Goal: Navigation & Orientation: Find specific page/section

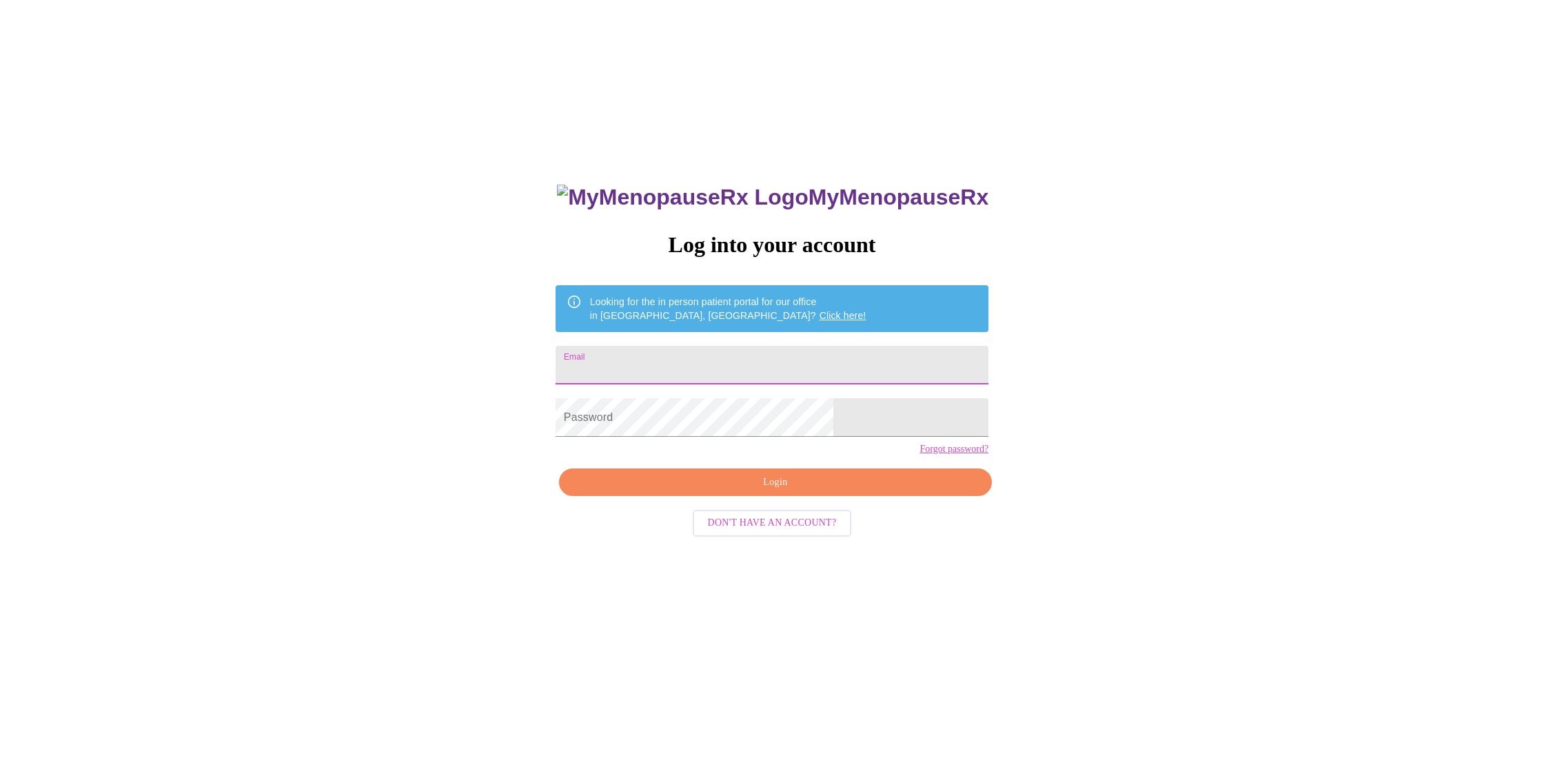
click at [725, 350] on input "Email" at bounding box center [771, 365] width 433 height 39
type input "[EMAIL_ADDRESS][DOMAIN_NAME]"
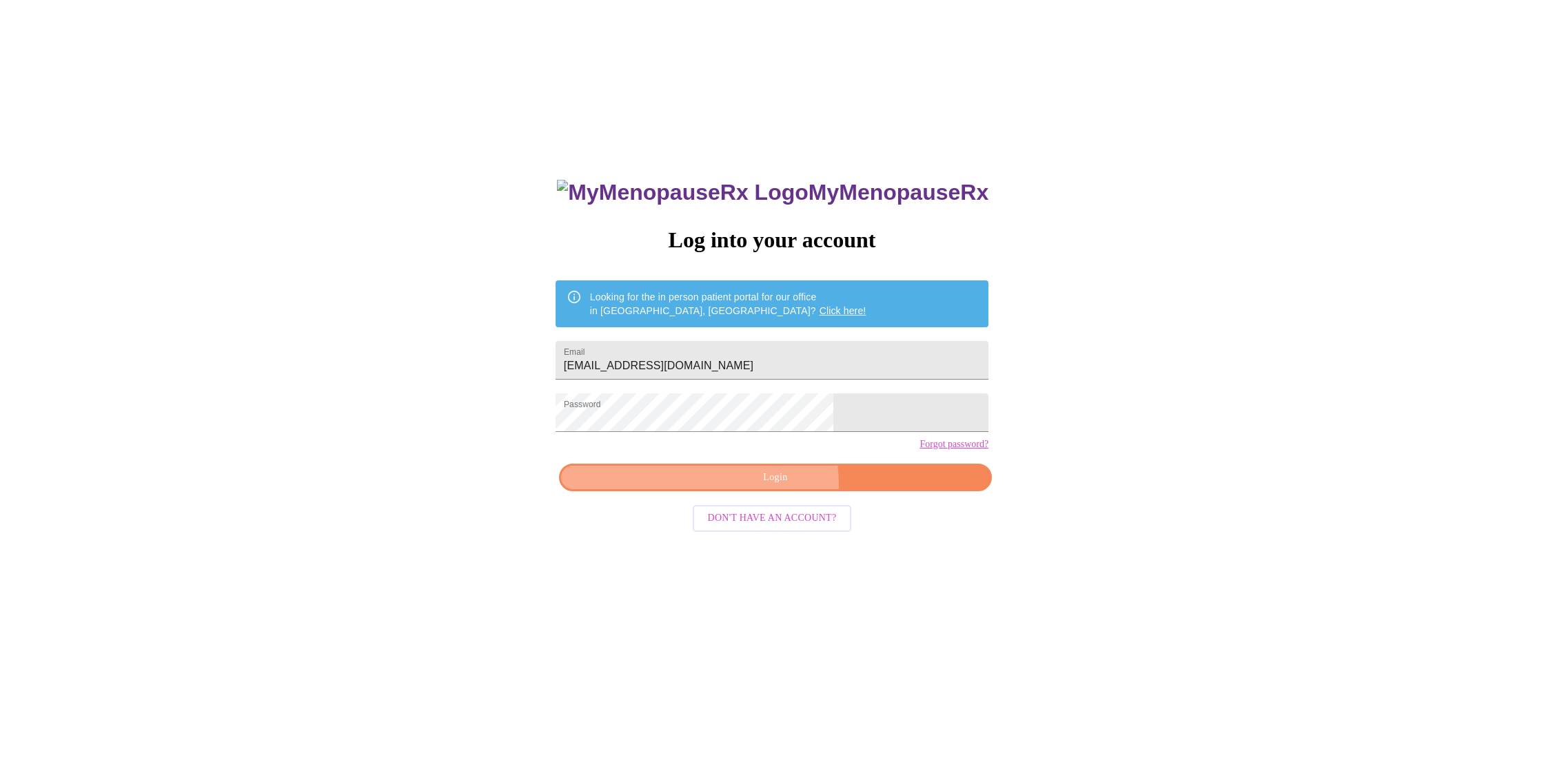
click at [746, 492] on button "Login" at bounding box center [775, 478] width 433 height 28
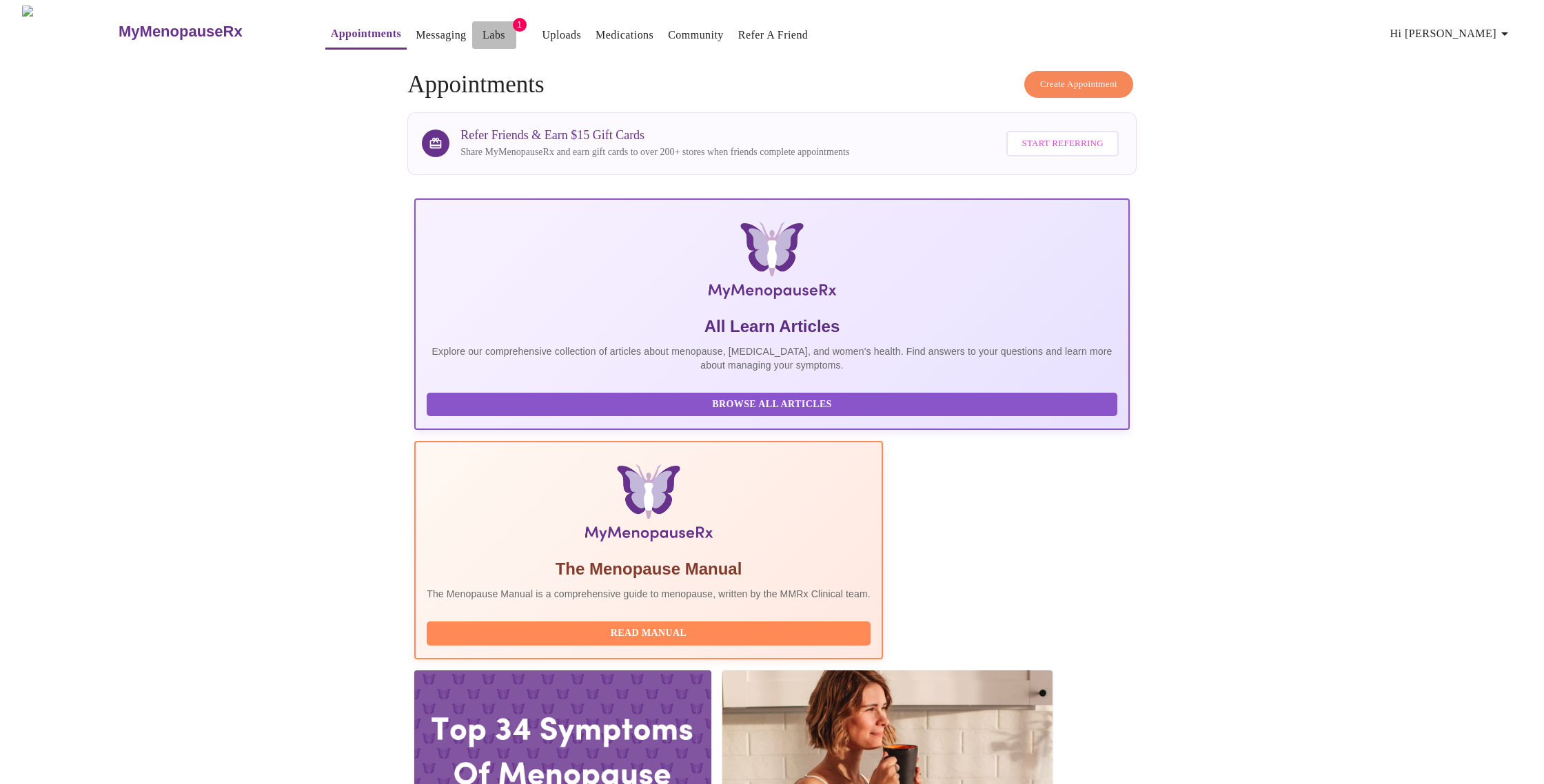
click at [483, 31] on link "Labs" at bounding box center [494, 35] width 23 height 19
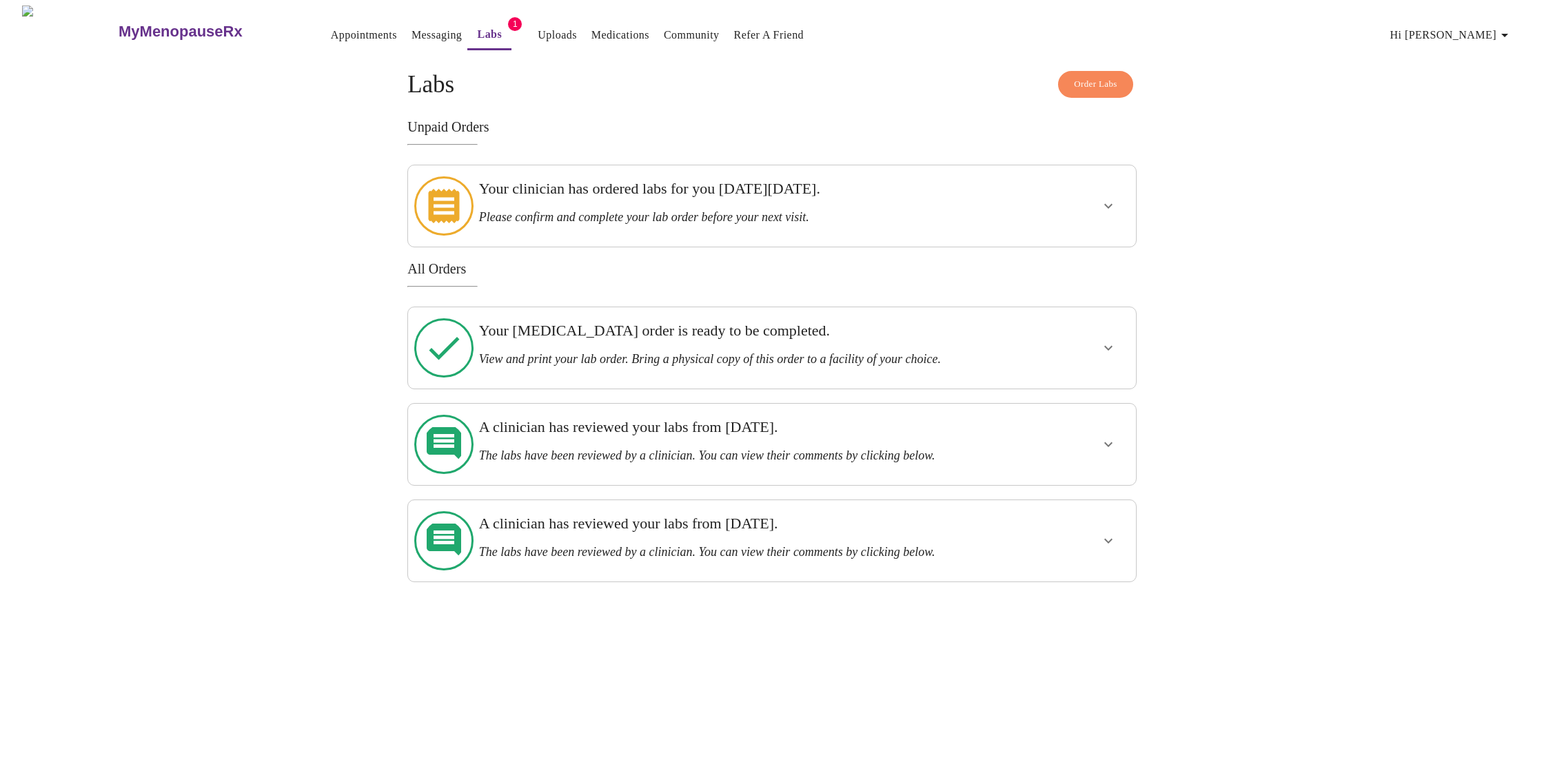
click at [1110, 340] on icon "show more" at bounding box center [1108, 348] width 17 height 17
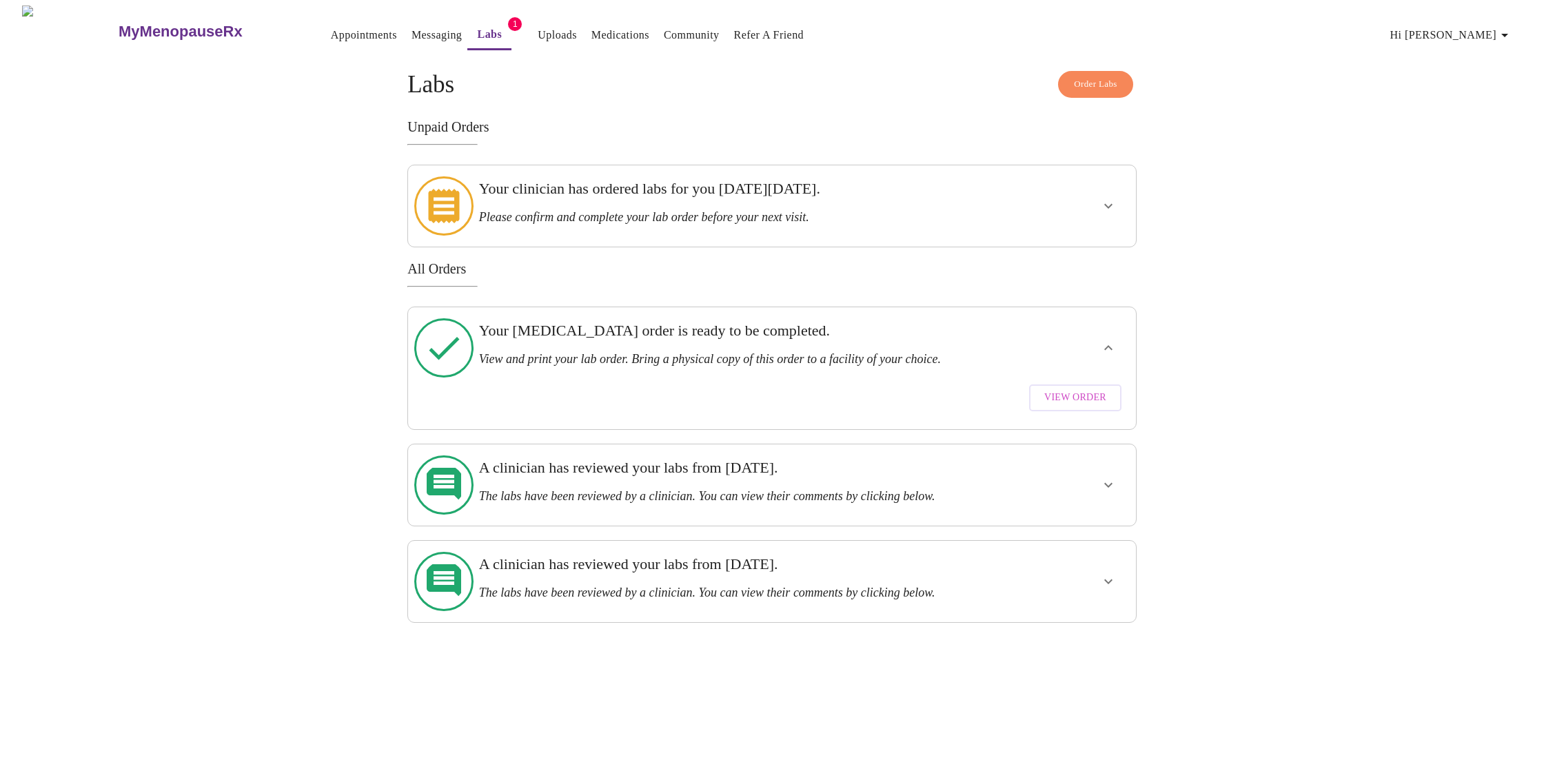
click at [1083, 389] on span "View Order" at bounding box center [1075, 398] width 62 height 17
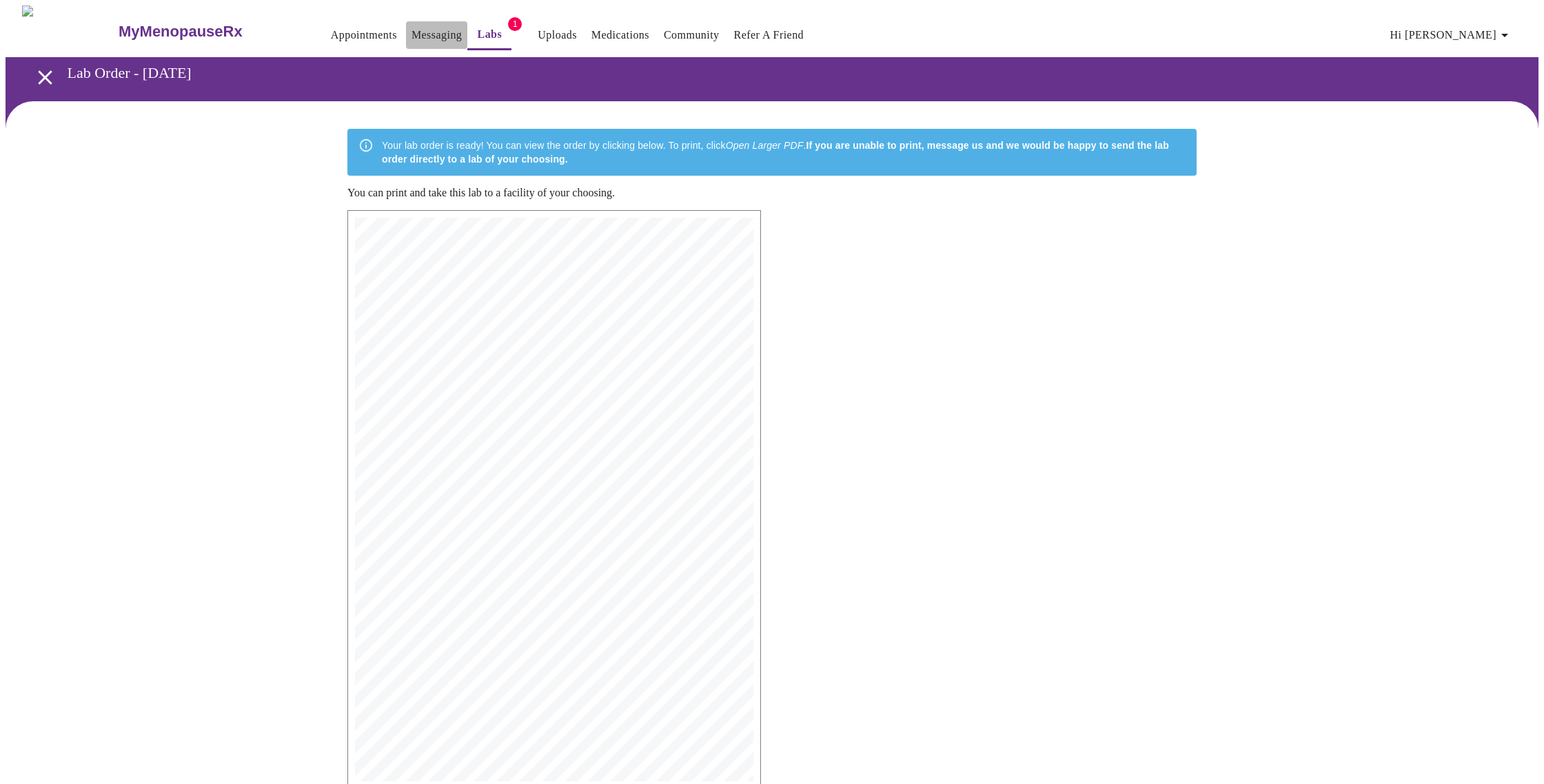
click at [412, 34] on link "Messaging" at bounding box center [436, 35] width 50 height 19
click at [591, 29] on link "Medications" at bounding box center [620, 35] width 58 height 19
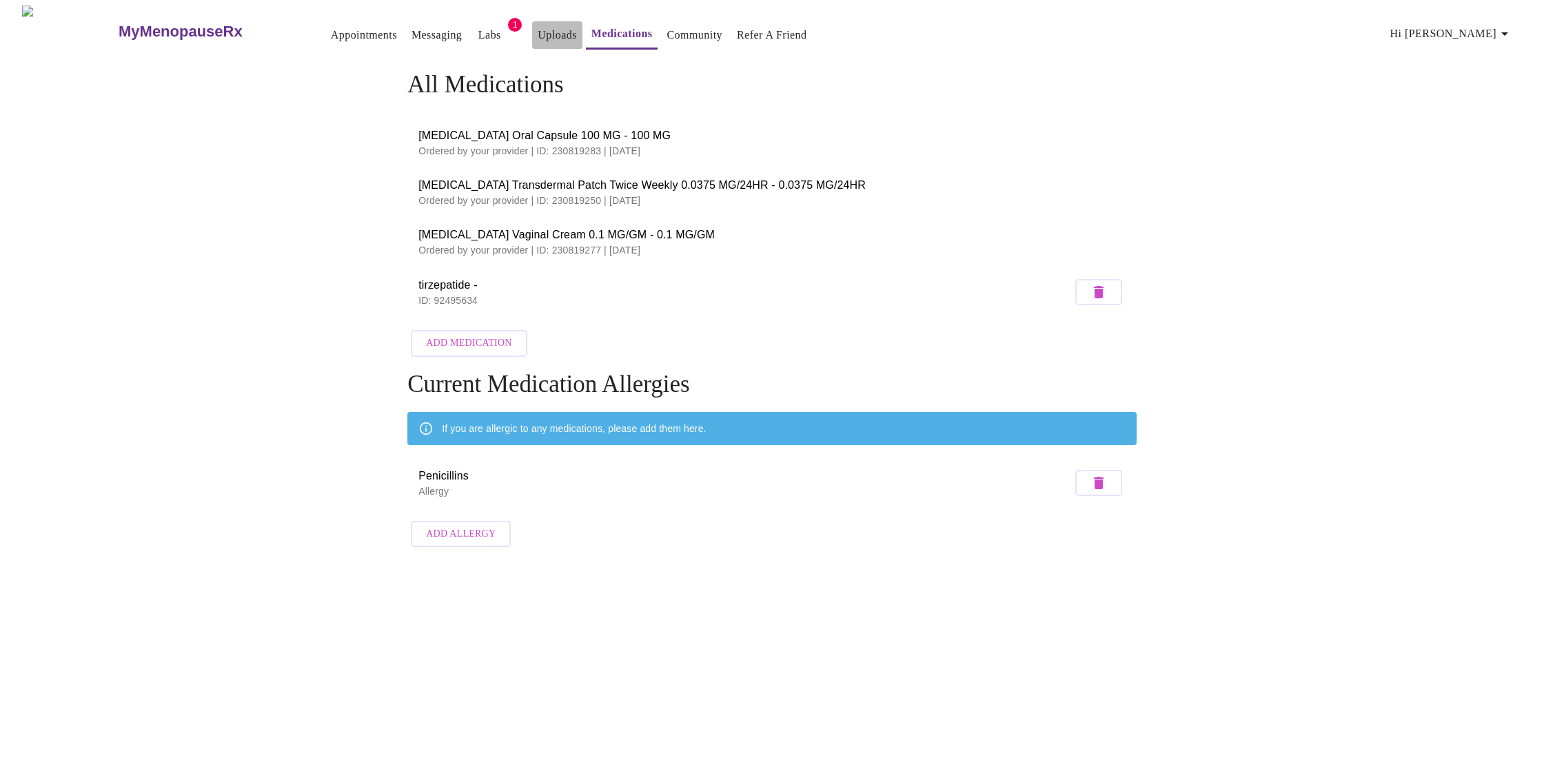
click at [537, 28] on link "Uploads" at bounding box center [557, 35] width 39 height 19
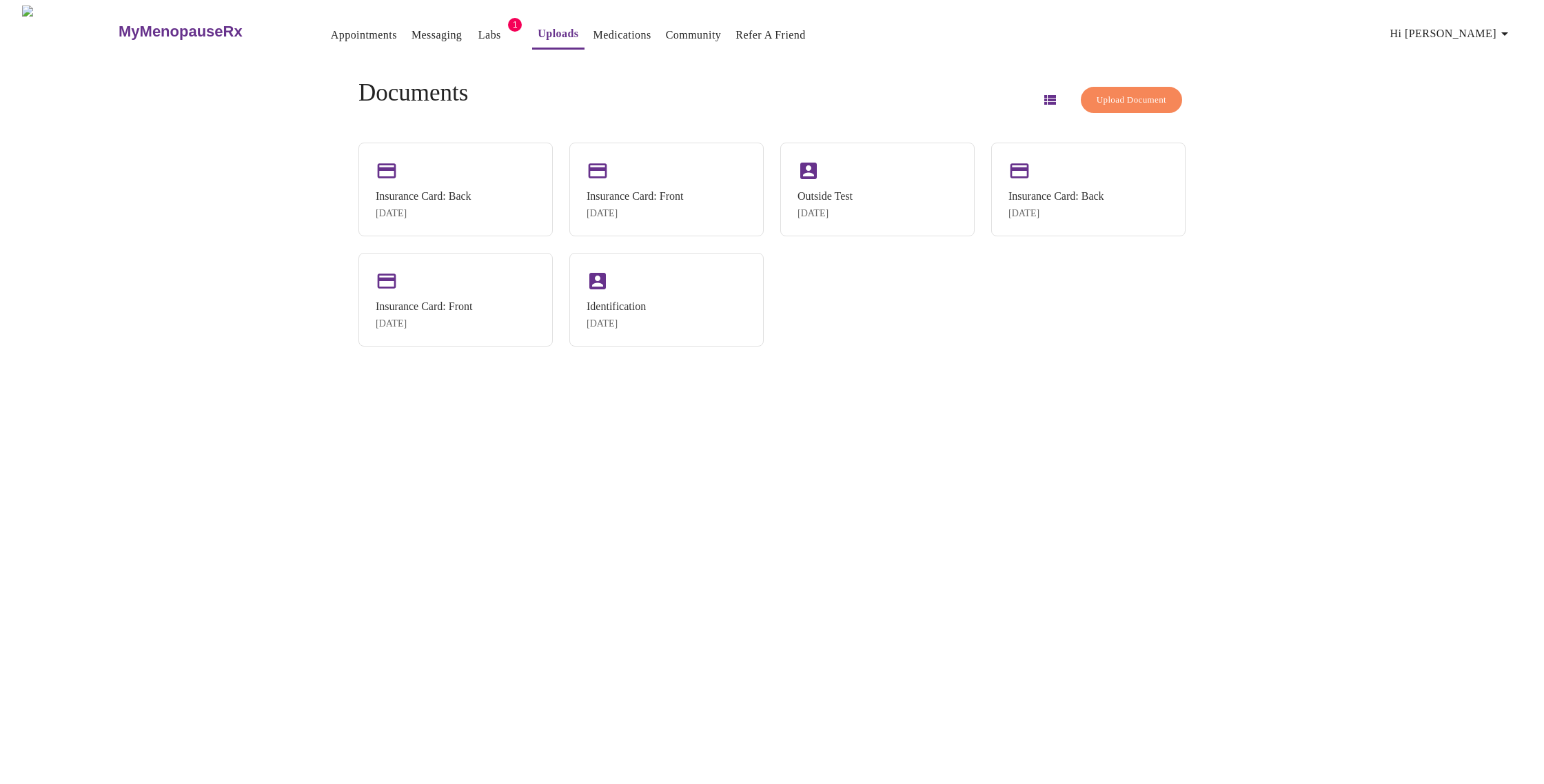
click at [601, 30] on link "Medications" at bounding box center [622, 35] width 58 height 19
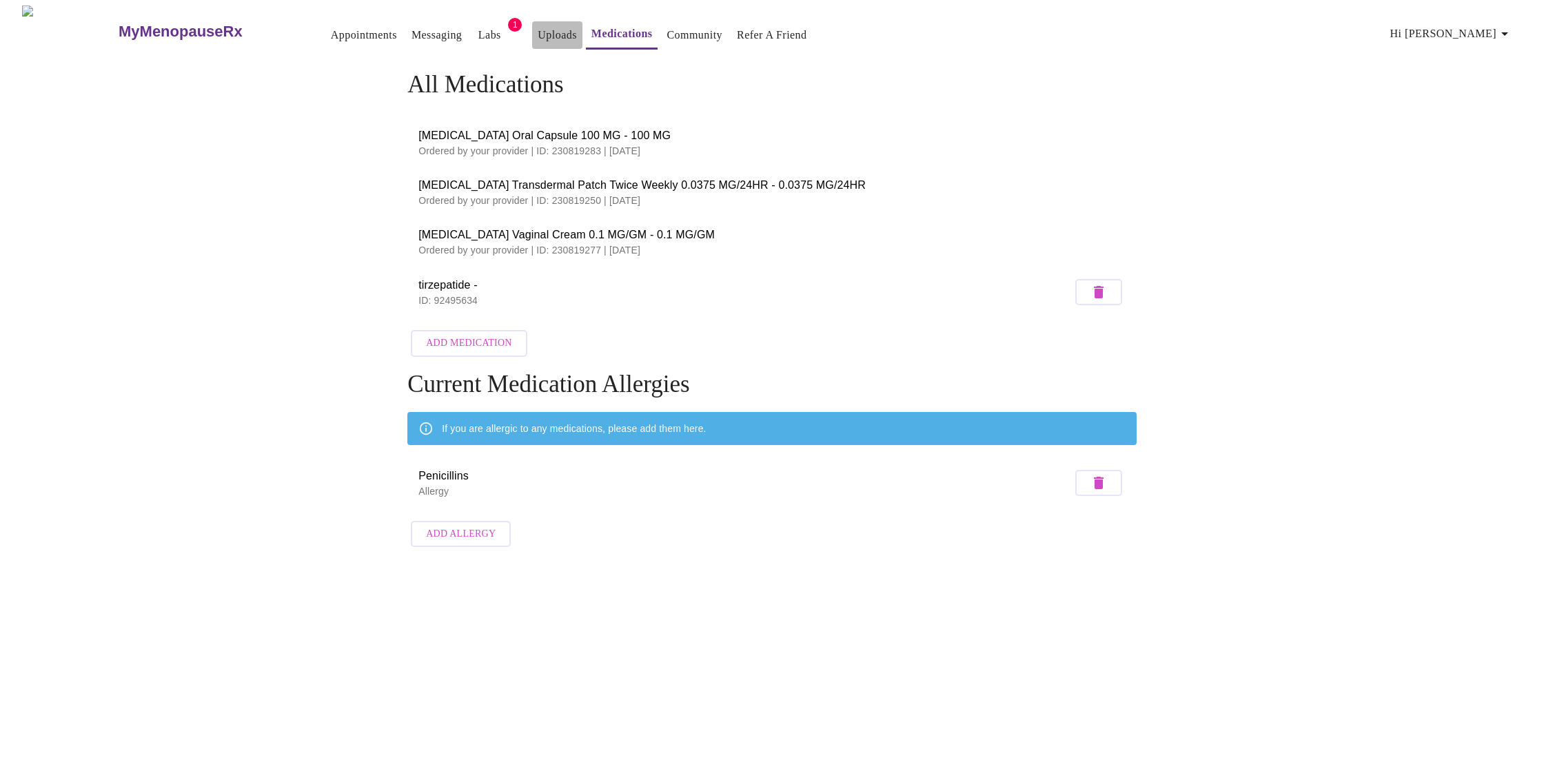
click at [532, 30] on button "Uploads" at bounding box center [557, 35] width 50 height 28
click at [537, 30] on link "Uploads" at bounding box center [557, 35] width 39 height 19
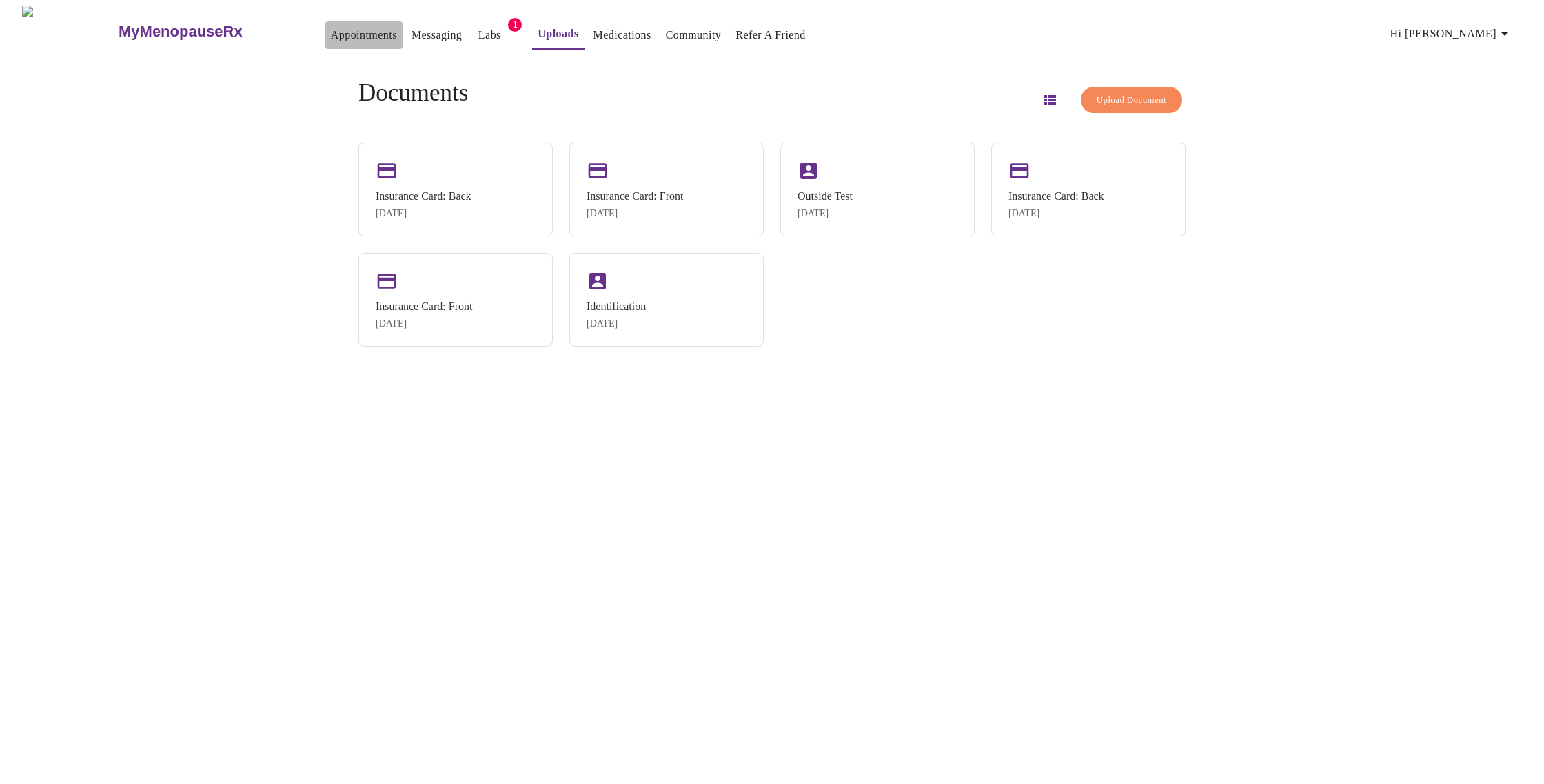
click at [354, 25] on button "Appointments" at bounding box center [364, 35] width 77 height 28
